Goal: Task Accomplishment & Management: Manage account settings

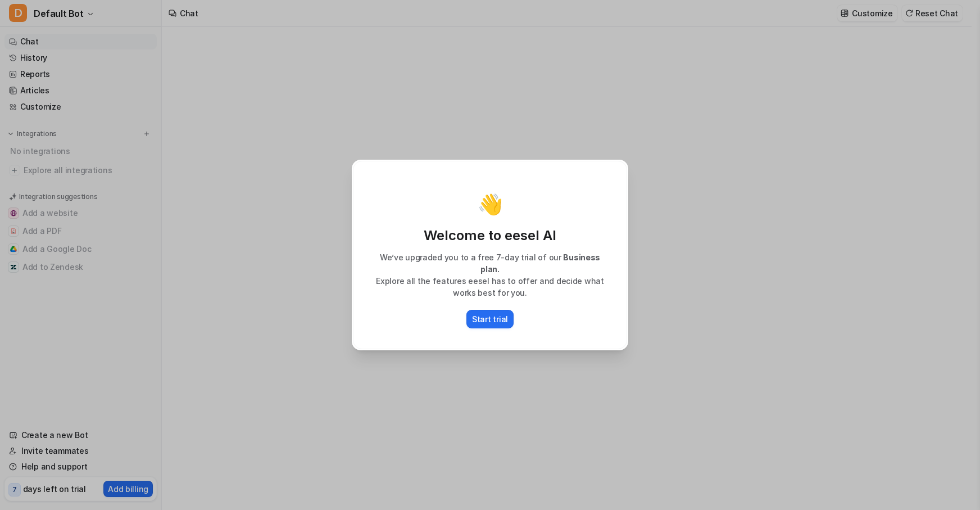
type textarea "**********"
click at [484, 313] on p "Start trial" at bounding box center [490, 319] width 36 height 12
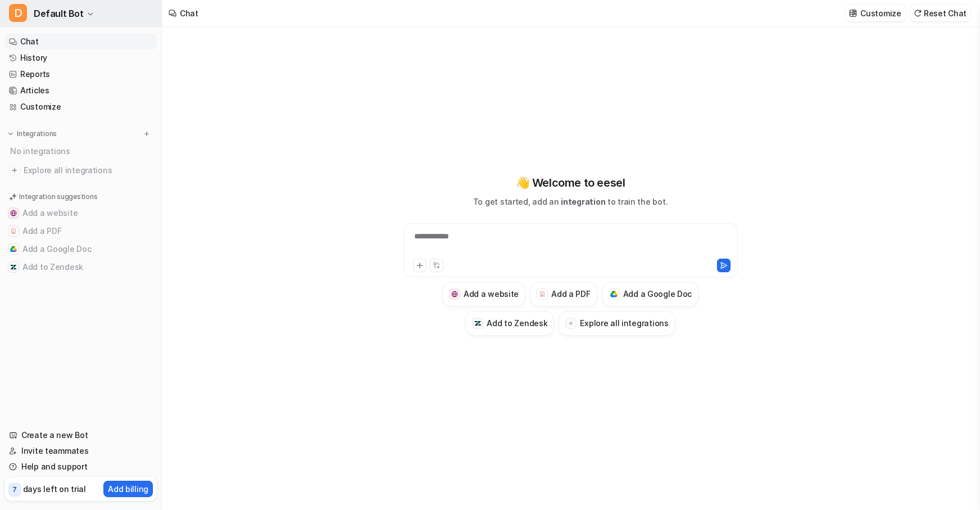
click at [78, 13] on span "Default Bot" at bounding box center [59, 14] width 50 height 16
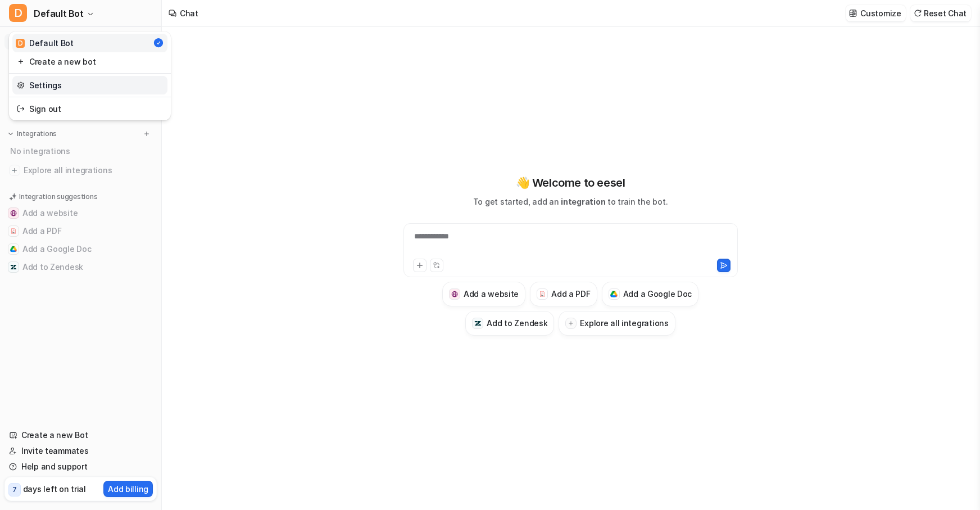
click at [49, 89] on link "Settings" at bounding box center [89, 85] width 155 height 19
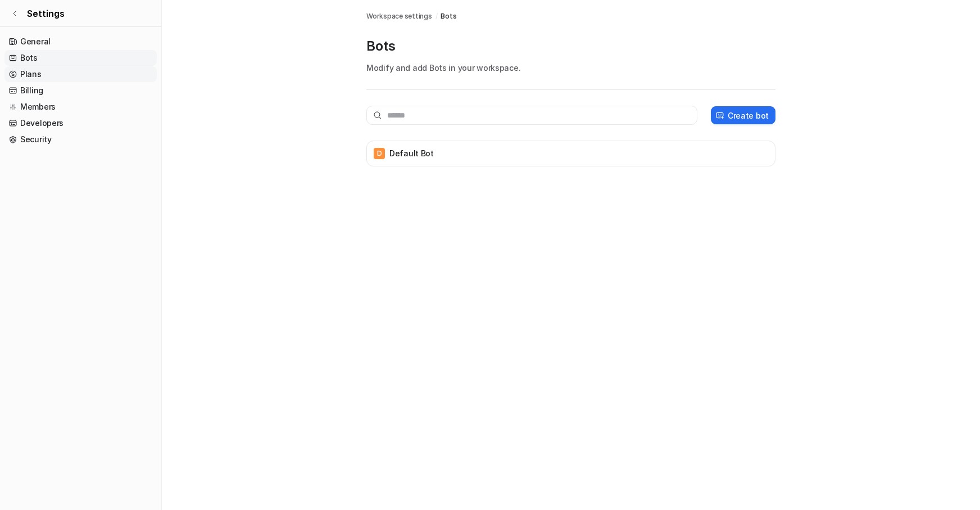
click at [40, 74] on link "Plans" at bounding box center [80, 74] width 152 height 16
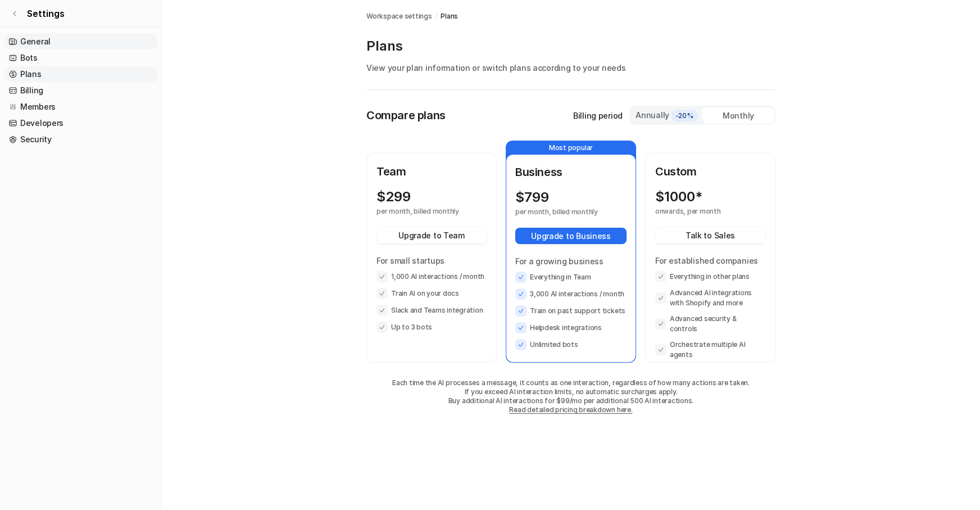
click at [37, 46] on link "General" at bounding box center [80, 42] width 152 height 16
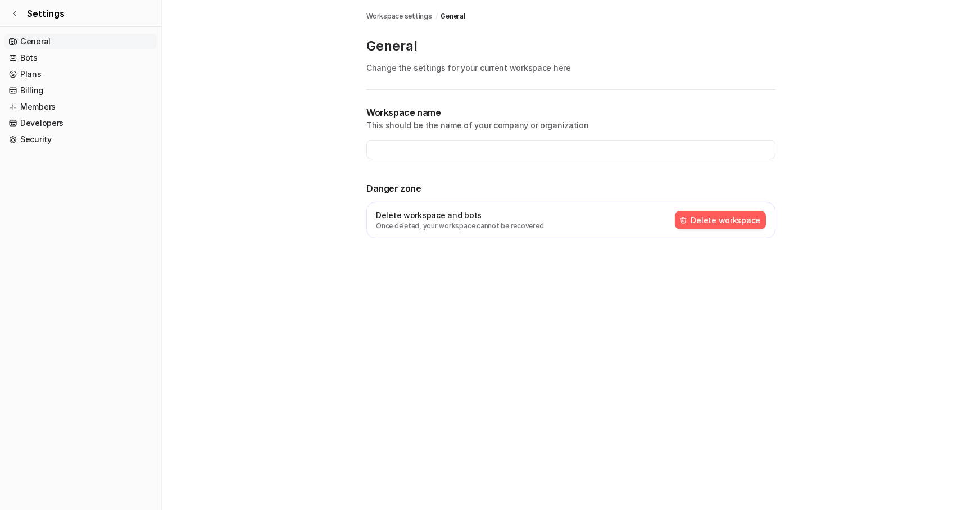
type input "**********"
click at [746, 222] on button "Delete workspace" at bounding box center [720, 220] width 91 height 19
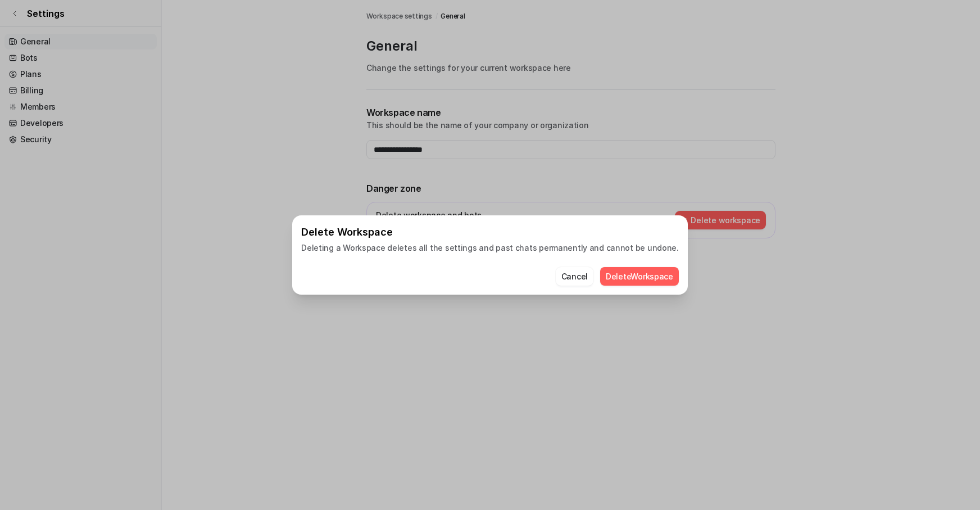
click at [625, 279] on button "Delete Workspace" at bounding box center [639, 276] width 79 height 19
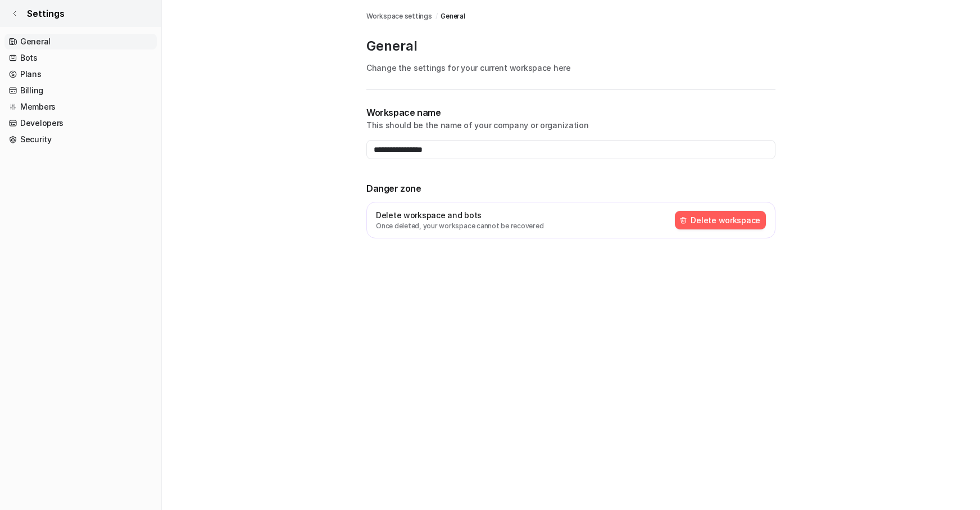
click at [22, 15] on link "Settings" at bounding box center [80, 13] width 161 height 27
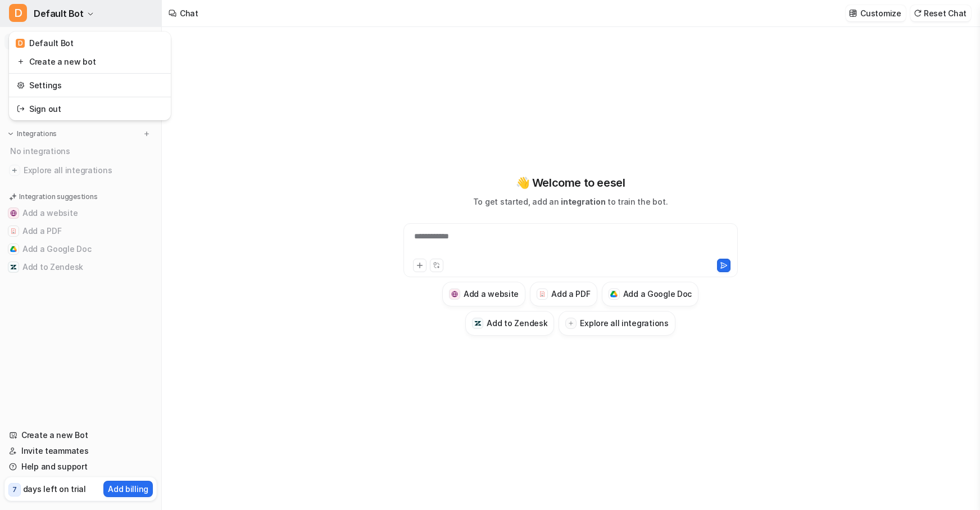
click at [87, 11] on icon "button" at bounding box center [90, 14] width 7 height 7
click at [36, 90] on link "Settings" at bounding box center [89, 85] width 155 height 19
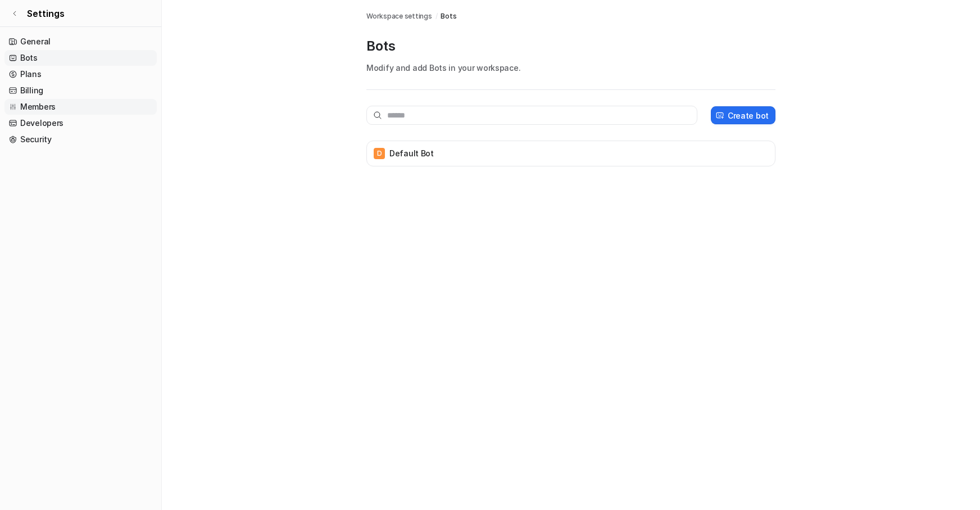
click at [38, 106] on link "Members" at bounding box center [80, 107] width 152 height 16
click at [42, 143] on link "Security" at bounding box center [80, 139] width 152 height 16
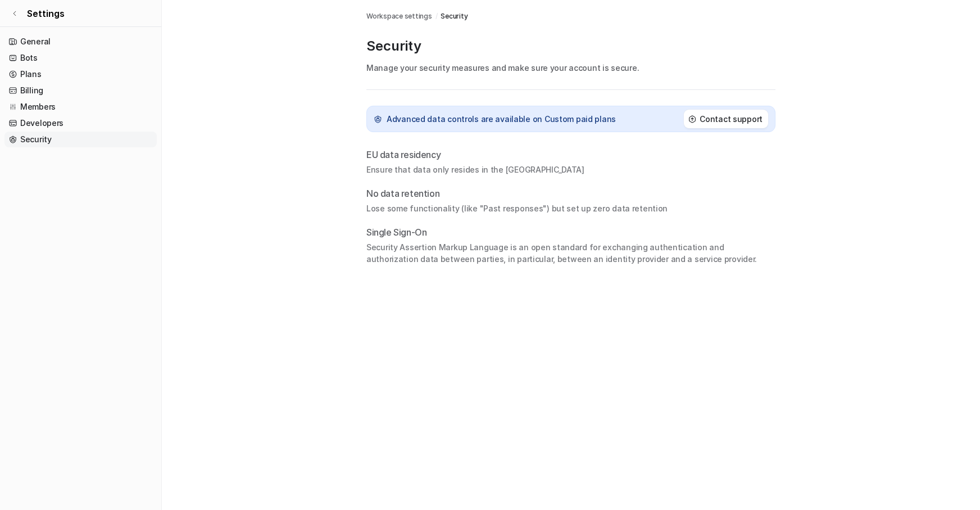
click at [388, 160] on p "EU data residency" at bounding box center [403, 154] width 74 height 13
click at [394, 197] on p "No data retention" at bounding box center [570, 193] width 409 height 13
click at [35, 121] on link "Developers" at bounding box center [80, 123] width 152 height 16
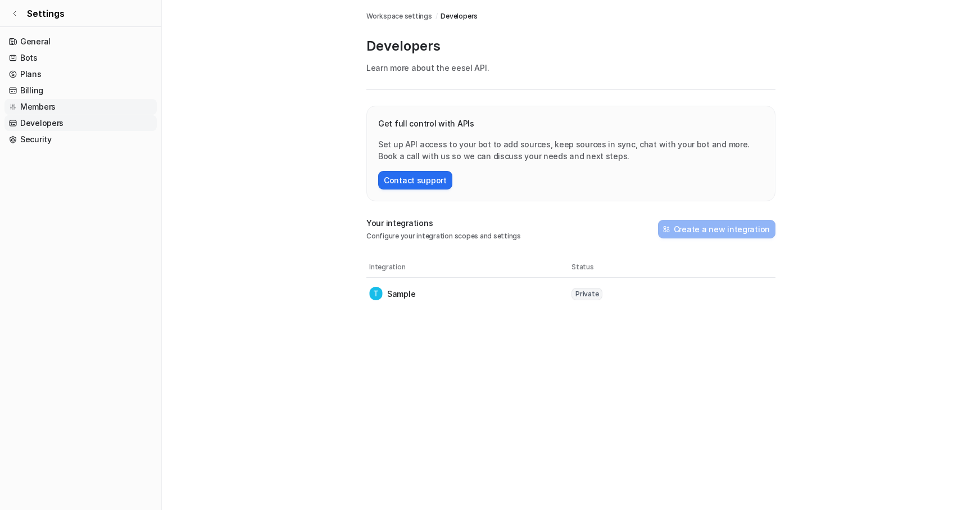
click at [37, 109] on link "Members" at bounding box center [80, 107] width 152 height 16
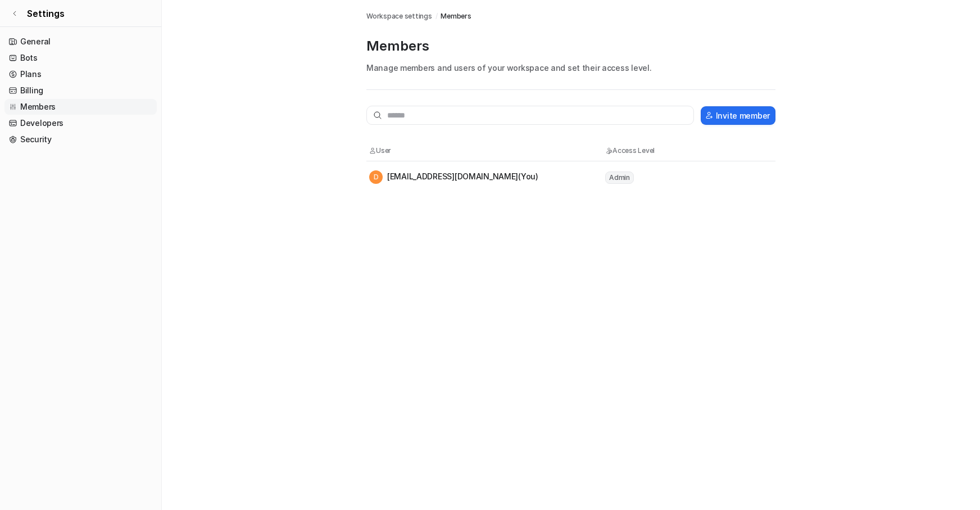
click at [453, 176] on div "D doeoleg@gmail.com (You)" at bounding box center [453, 176] width 169 height 13
click at [442, 175] on div "D doeoleg@gmail.com (You)" at bounding box center [453, 176] width 169 height 13
click at [29, 76] on link "Plans" at bounding box center [80, 74] width 152 height 16
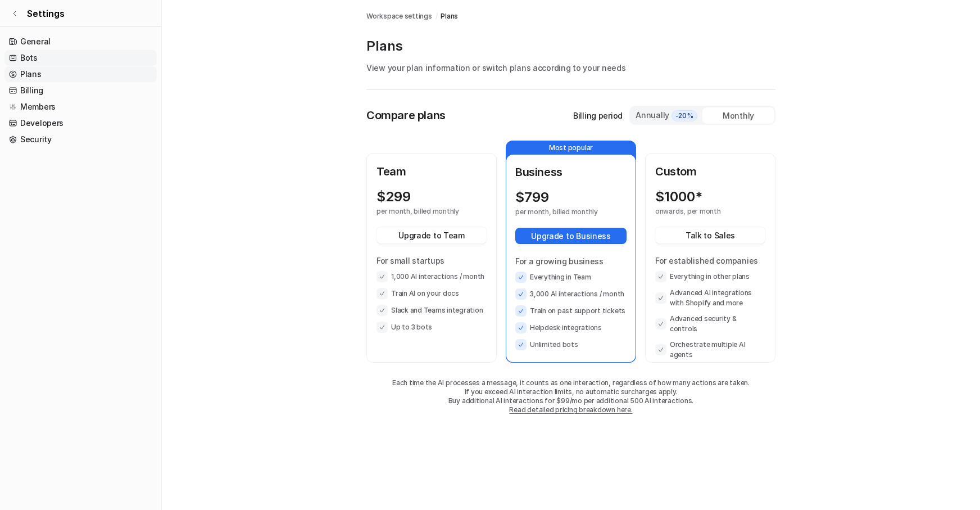
click at [31, 51] on link "Bots" at bounding box center [80, 58] width 152 height 16
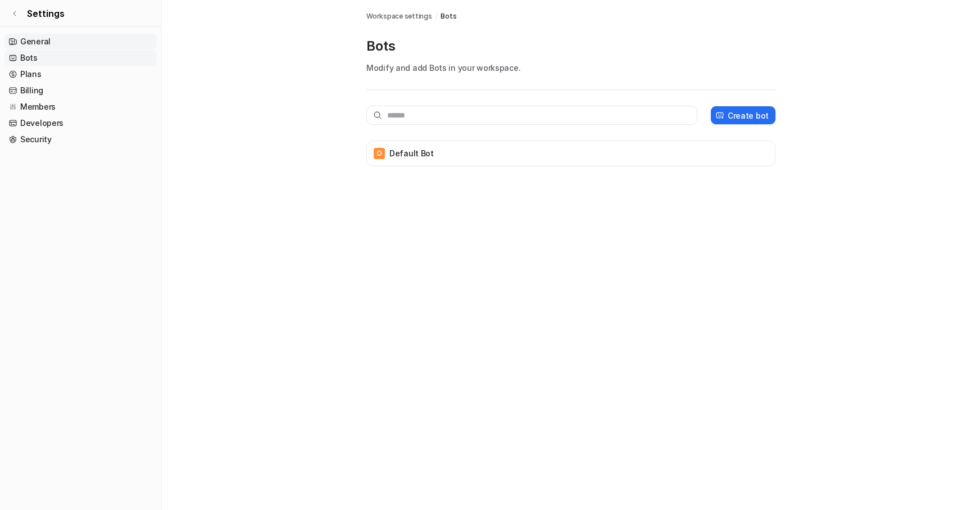
click at [31, 47] on link "General" at bounding box center [80, 42] width 152 height 16
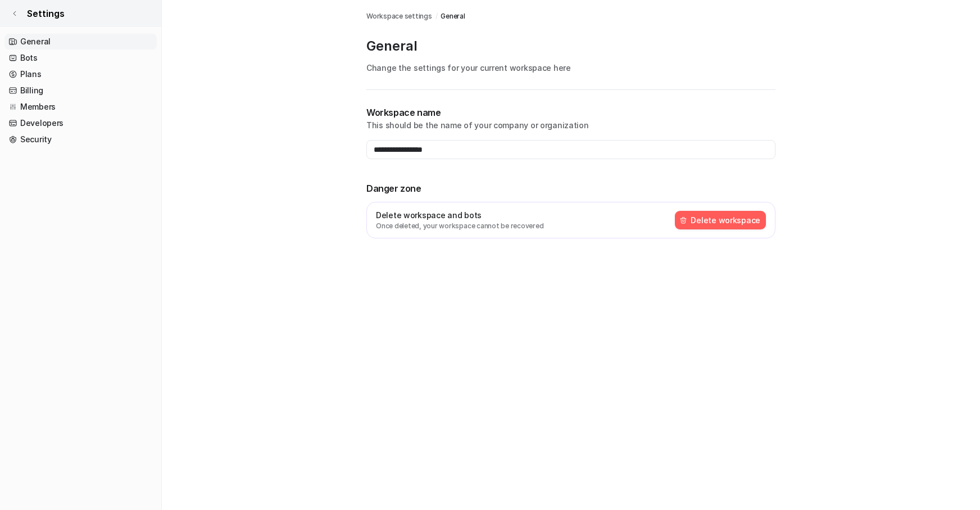
click at [15, 14] on icon at bounding box center [14, 13] width 7 height 7
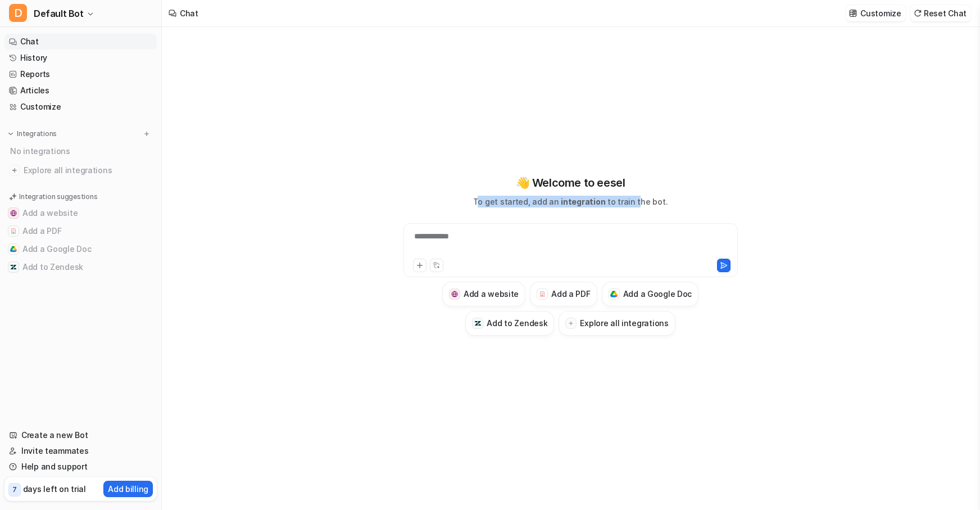
drag, startPoint x: 485, startPoint y: 203, endPoint x: 689, endPoint y: 205, distance: 203.4
click at [651, 203] on p "To get started, add an integration to train the bot." at bounding box center [570, 202] width 194 height 12
click at [861, 205] on div "**********" at bounding box center [570, 268] width 817 height 483
click at [193, 18] on div "Chat" at bounding box center [189, 13] width 19 height 12
click at [60, 488] on p "days left on trial" at bounding box center [54, 489] width 63 height 12
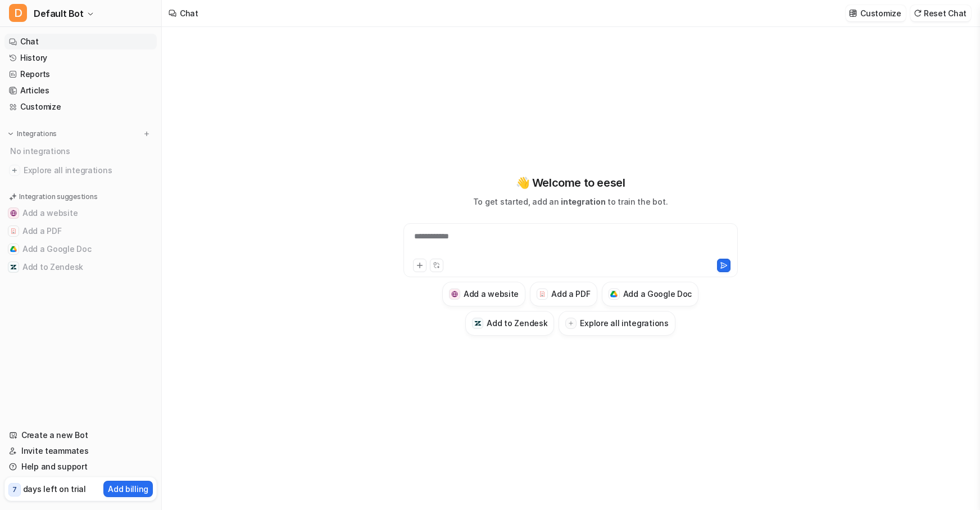
click at [21, 489] on div "7 days left on trial" at bounding box center [47, 488] width 78 height 16
click at [16, 490] on span "7" at bounding box center [14, 489] width 12 height 13
click at [118, 487] on p "Add billing" at bounding box center [128, 489] width 40 height 12
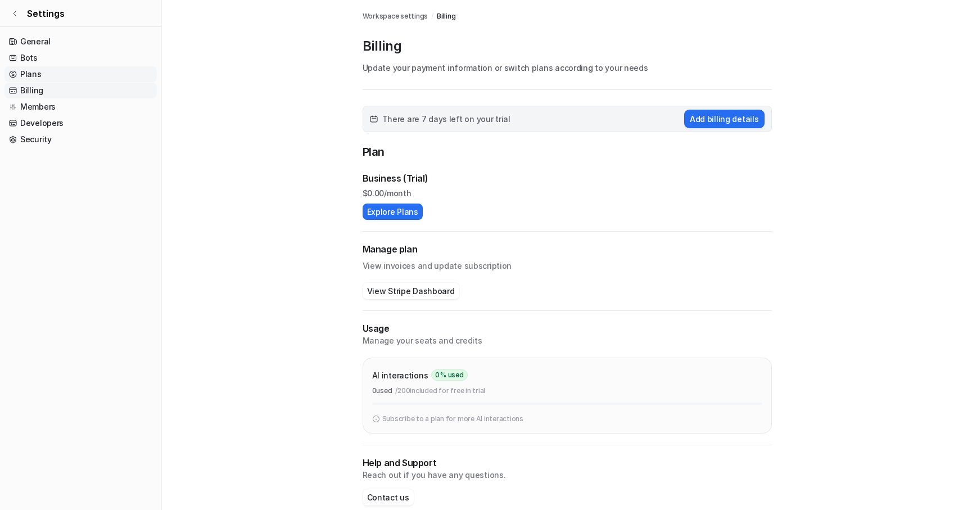
click at [37, 78] on link "Plans" at bounding box center [80, 74] width 152 height 16
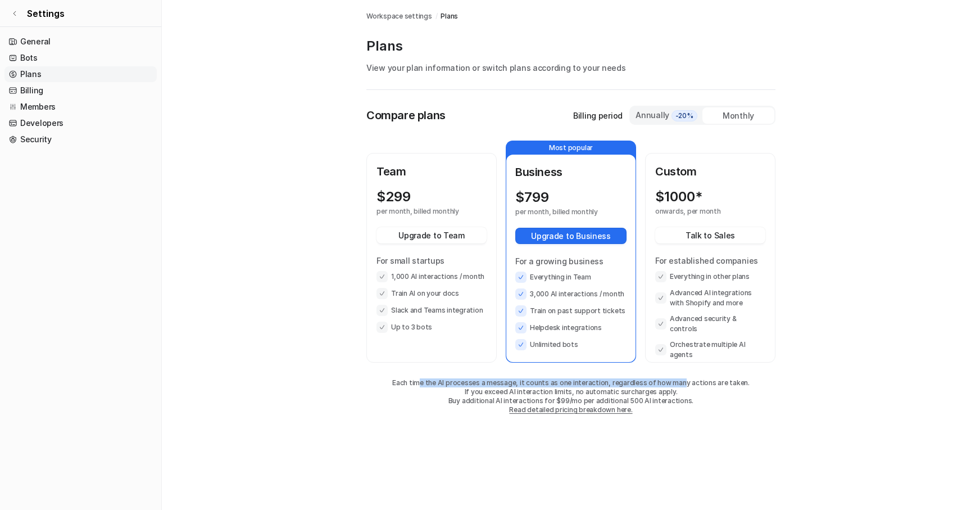
drag, startPoint x: 428, startPoint y: 381, endPoint x: 686, endPoint y: 382, distance: 257.9
click at [686, 382] on p "Each time the AI processes a message, it counts as one interaction, regardless …" at bounding box center [570, 382] width 409 height 9
click at [44, 96] on link "Billing" at bounding box center [80, 91] width 152 height 16
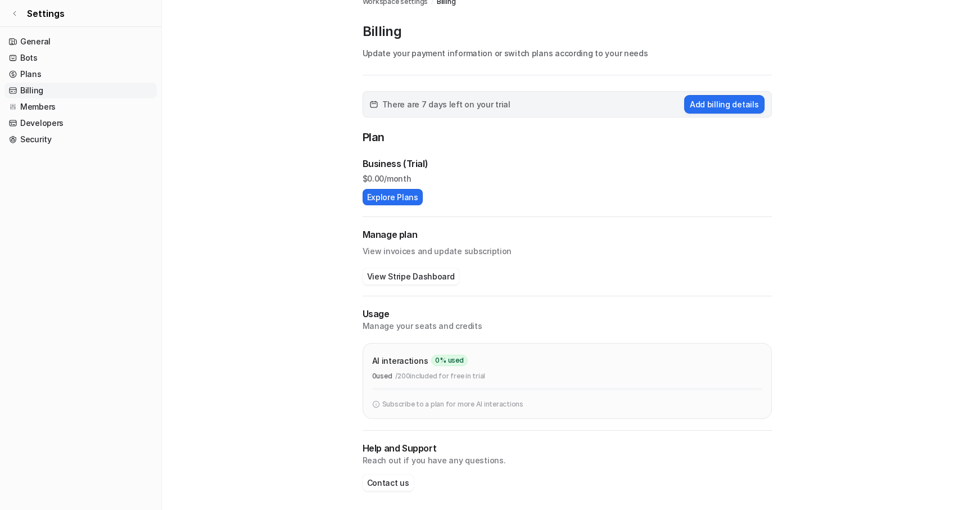
scroll to position [18, 0]
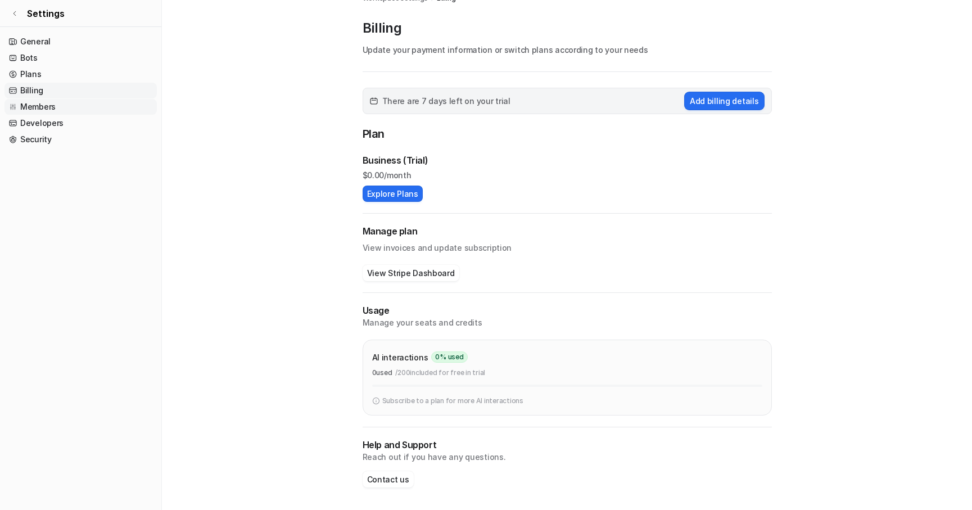
click at [48, 114] on link "Members" at bounding box center [80, 107] width 152 height 16
